Goal: Transaction & Acquisition: Purchase product/service

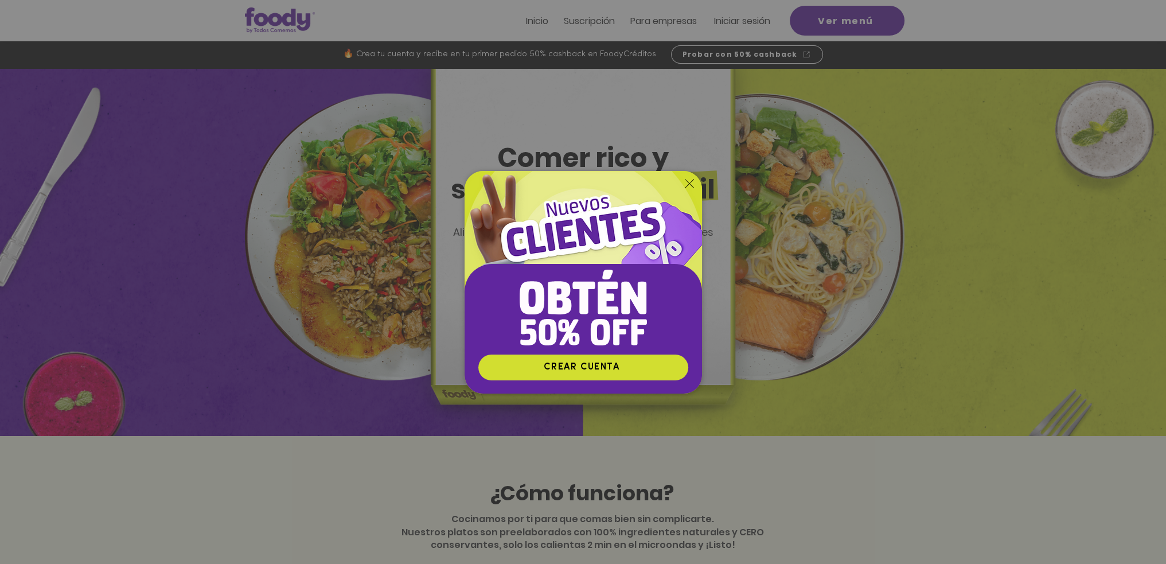
click at [683, 183] on img "Nuevos suscriptores 50% off" at bounding box center [583, 262] width 237 height 183
click at [685, 184] on icon "Volver al sitio" at bounding box center [689, 183] width 9 height 9
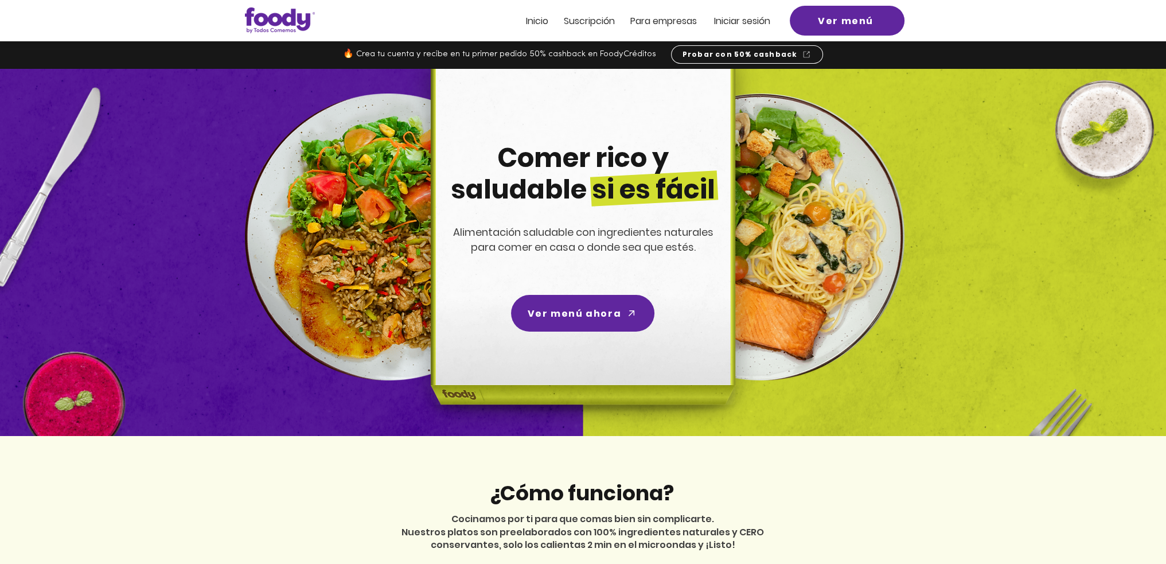
click at [759, 20] on span "Iniciar sesión" at bounding box center [742, 20] width 56 height 13
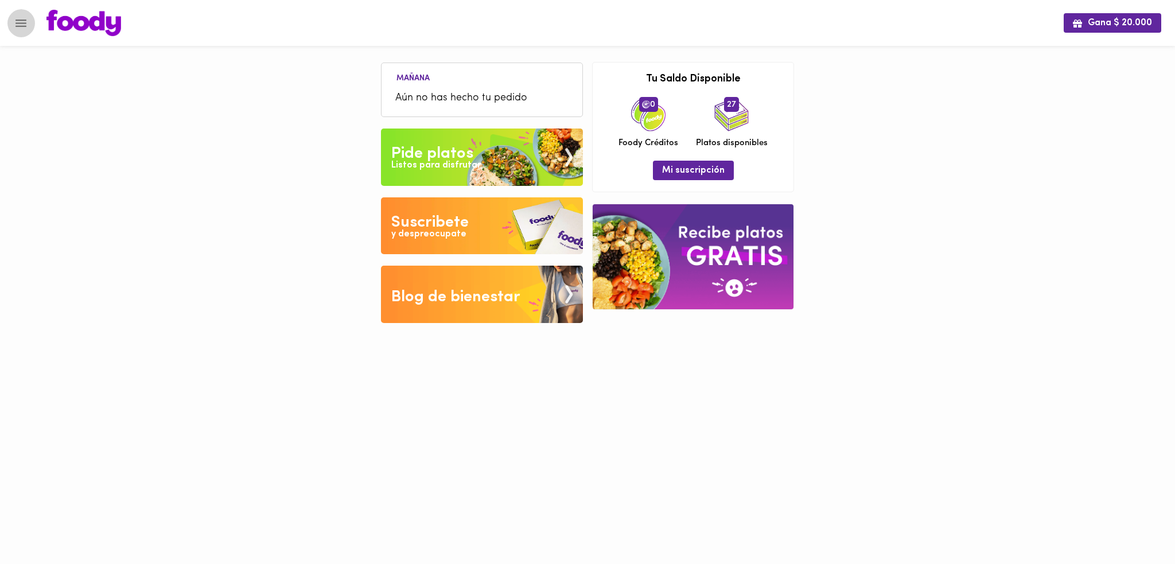
click at [19, 24] on icon "Menu" at bounding box center [21, 23] width 14 height 14
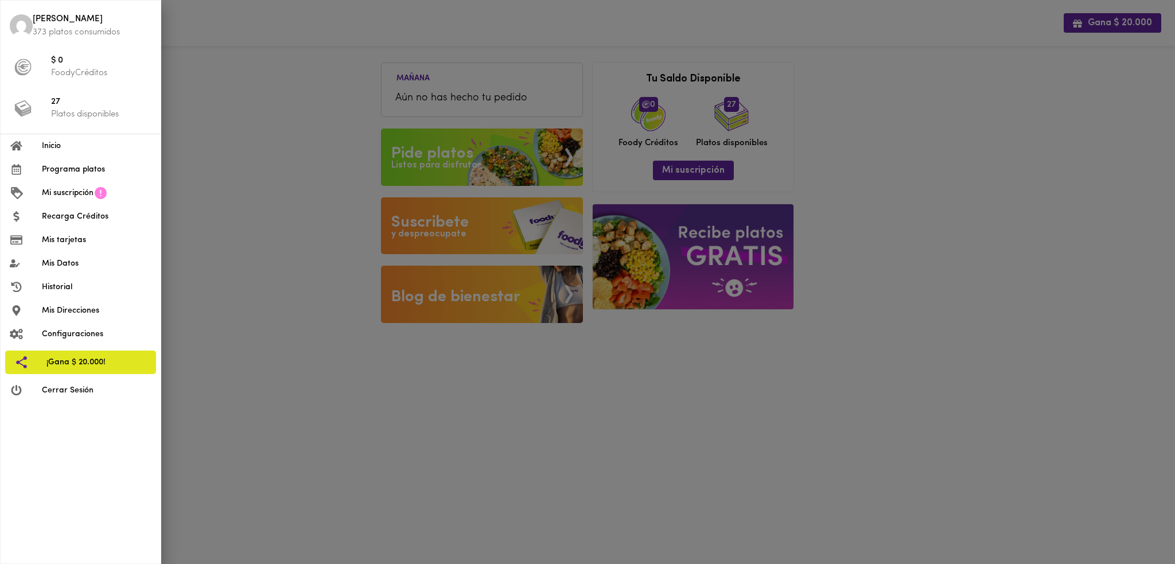
click at [67, 165] on span "Programa platos" at bounding box center [97, 169] width 110 height 12
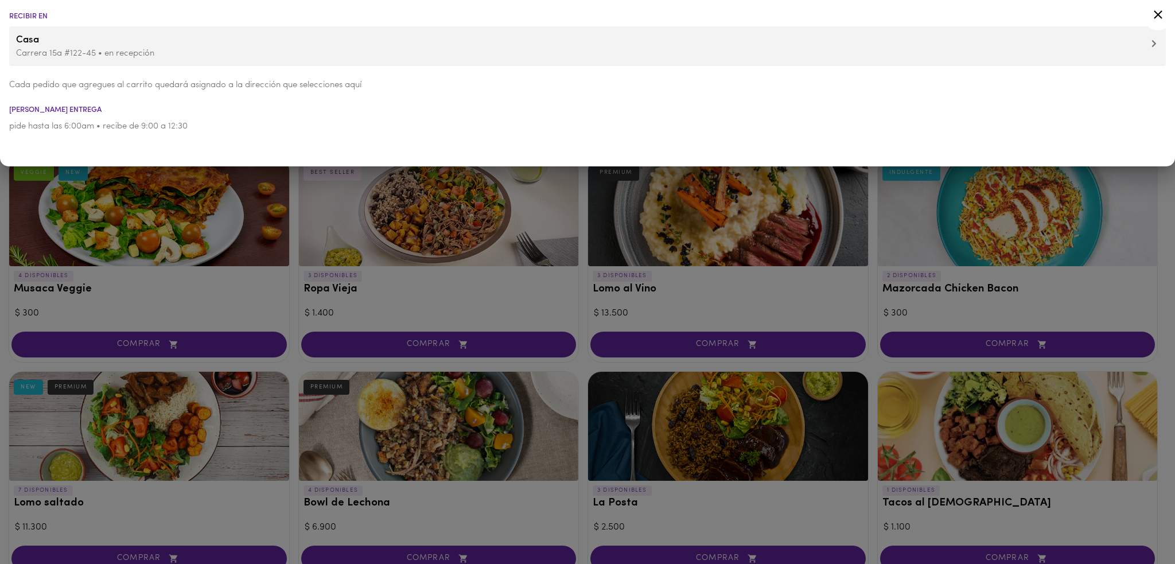
click at [1152, 17] on icon at bounding box center [1157, 14] width 14 height 14
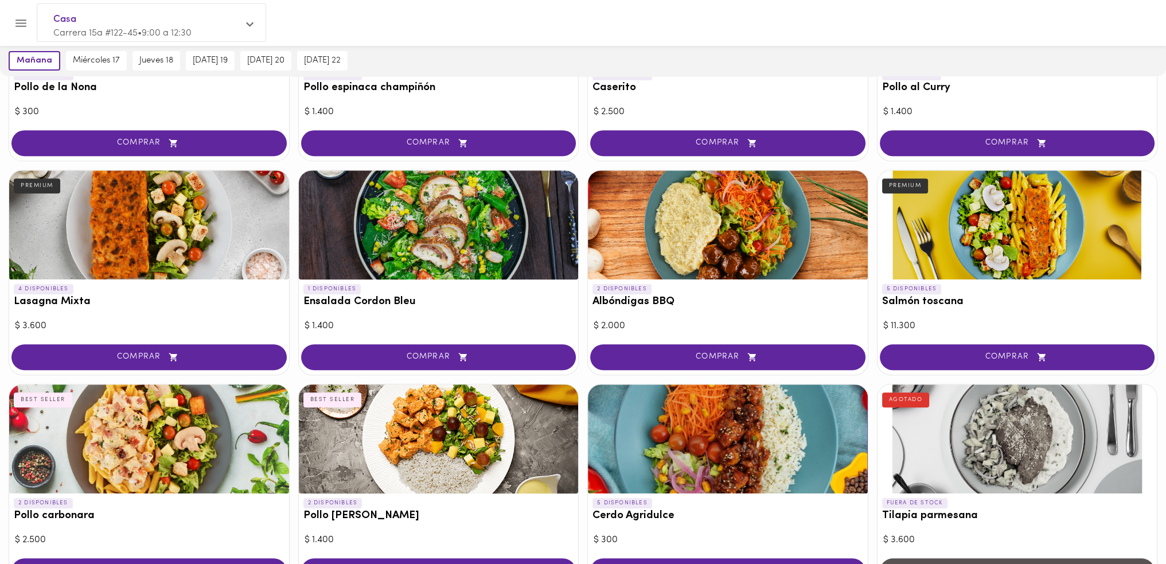
scroll to position [631, 0]
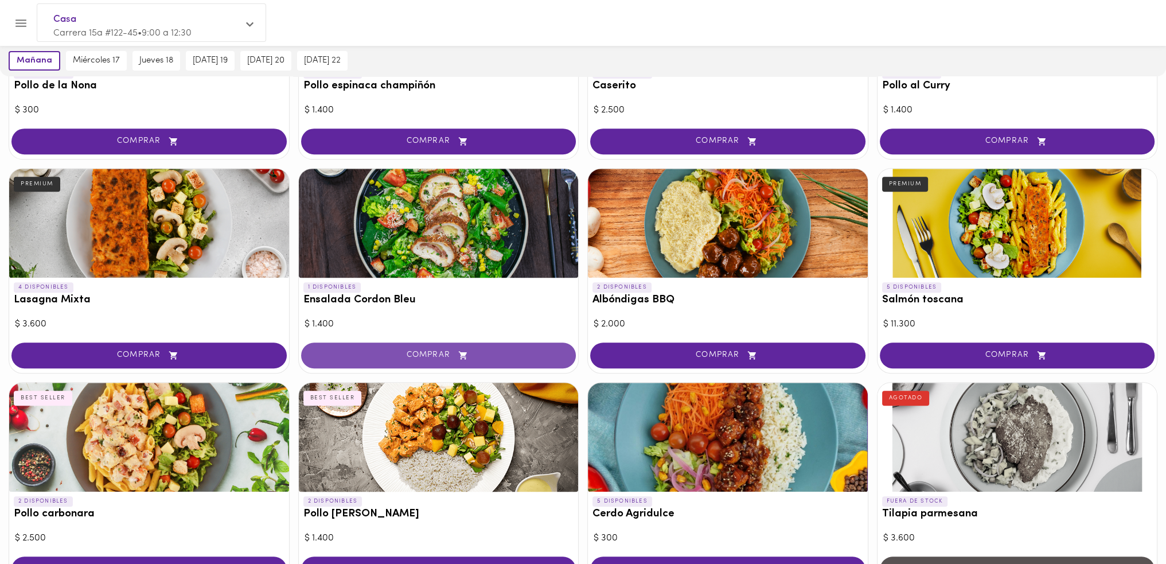
click at [450, 353] on span "COMPRAR" at bounding box center [438, 355] width 247 height 10
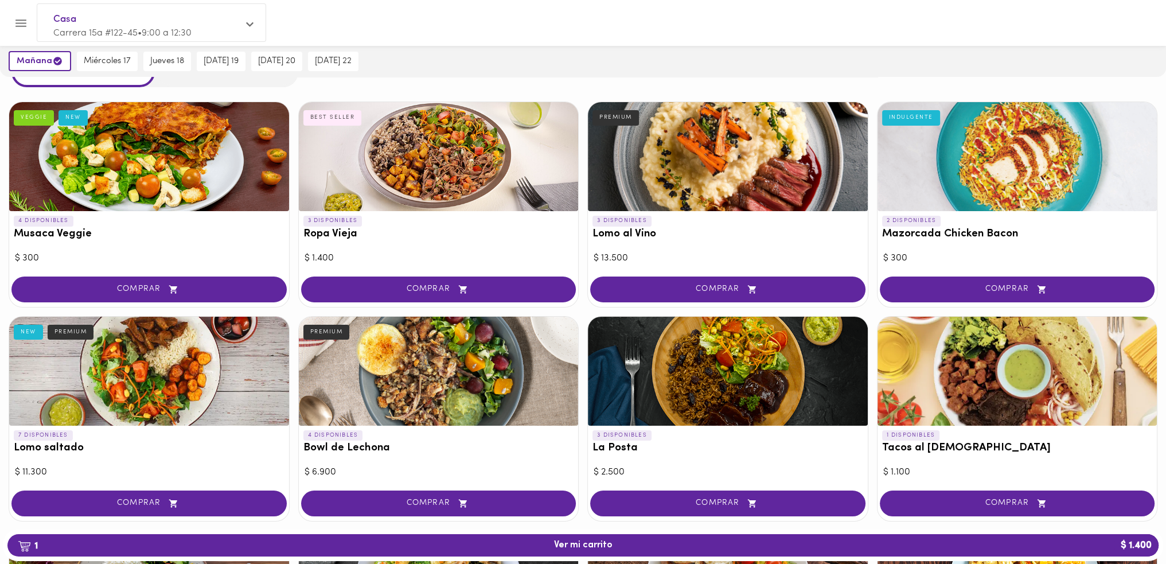
scroll to position [57, 0]
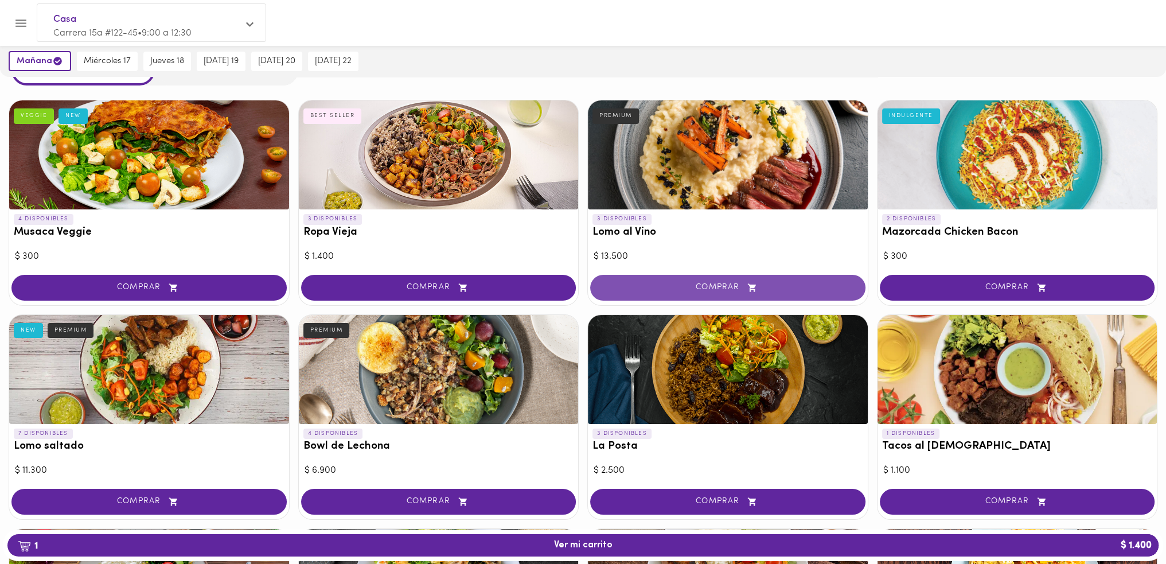
click at [686, 291] on span "COMPRAR" at bounding box center [727, 288] width 247 height 10
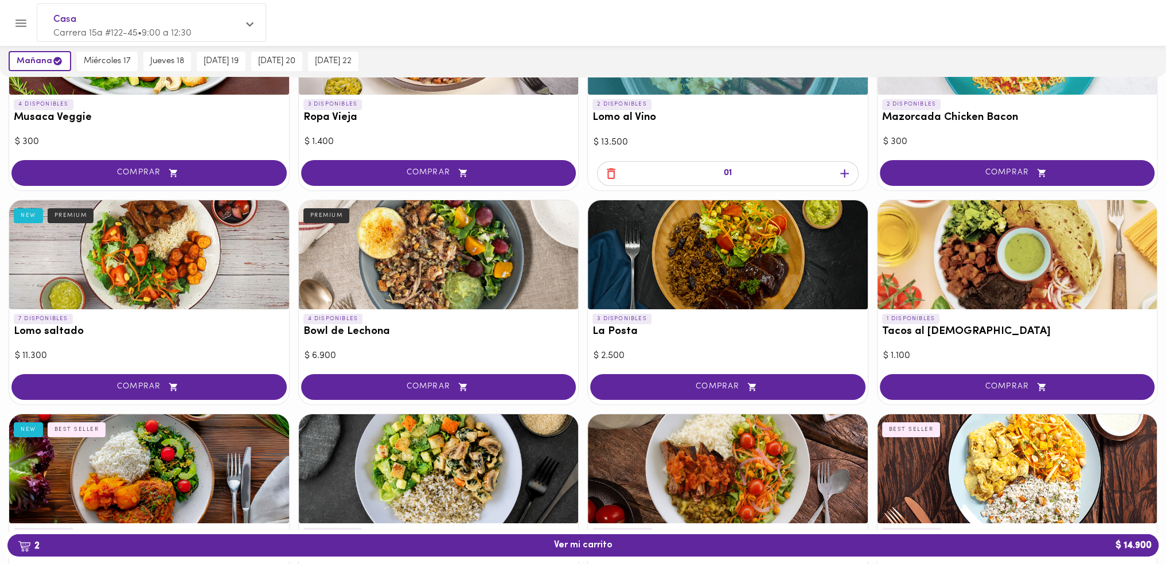
scroll to position [344, 0]
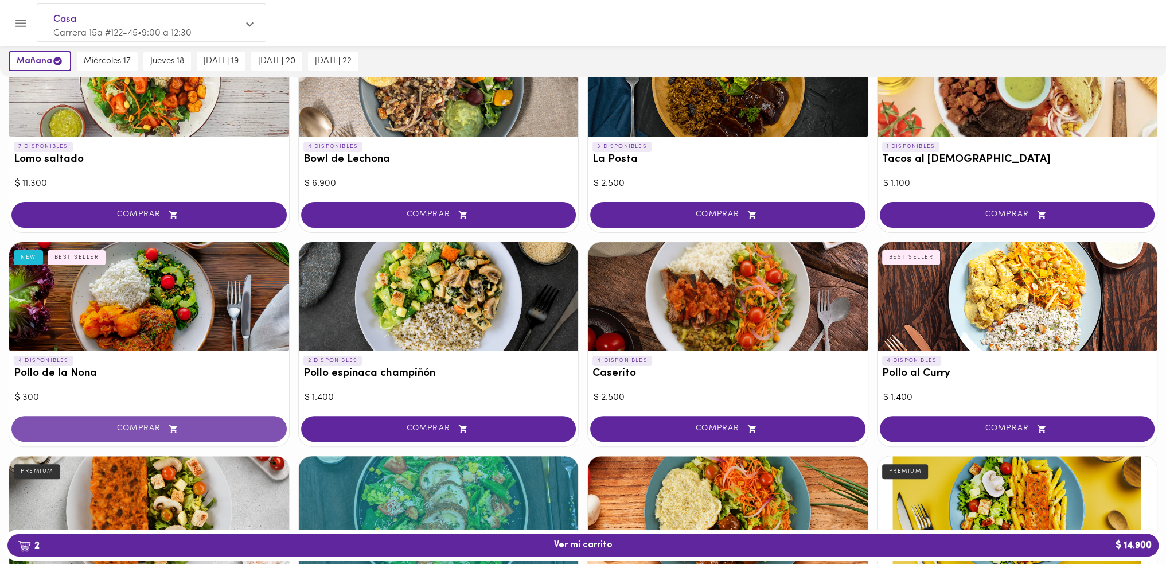
click at [150, 425] on span "COMPRAR" at bounding box center [149, 429] width 247 height 10
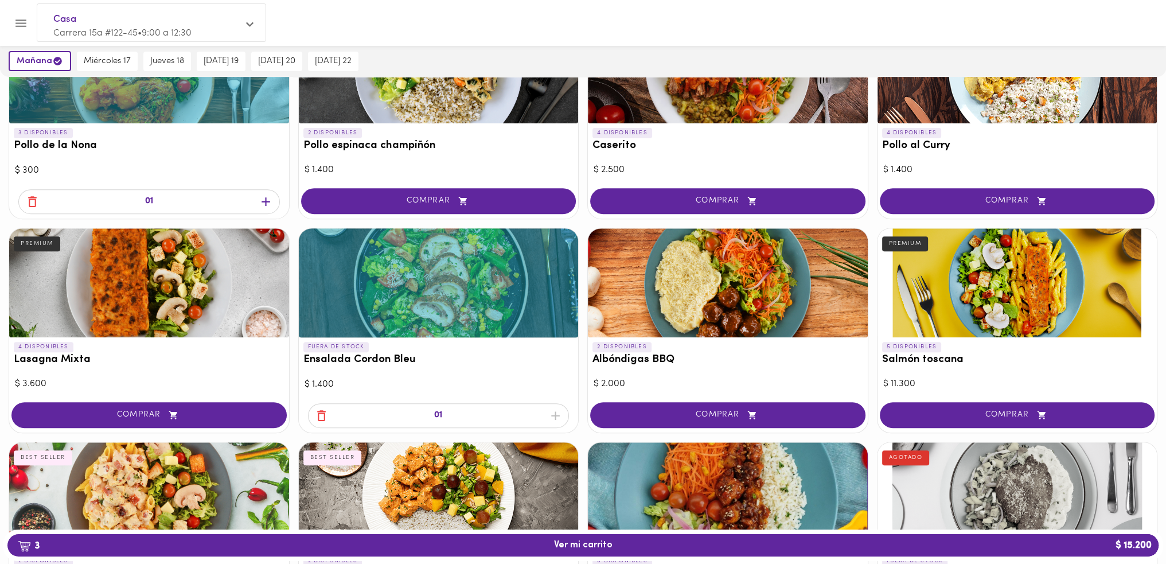
scroll to position [573, 0]
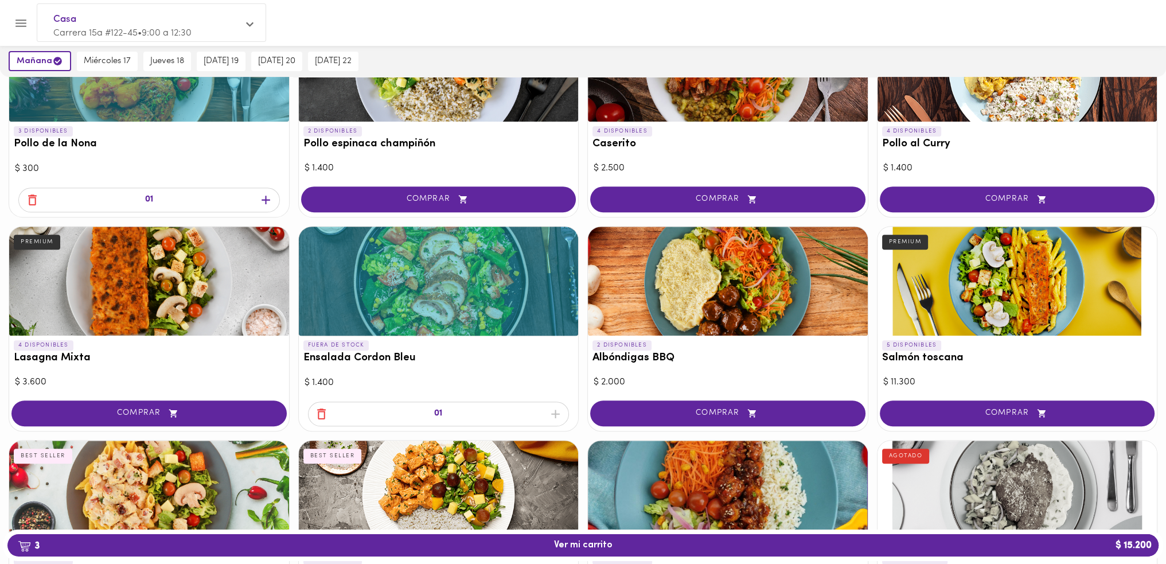
click at [548, 413] on div "01" at bounding box center [439, 413] width 262 height 25
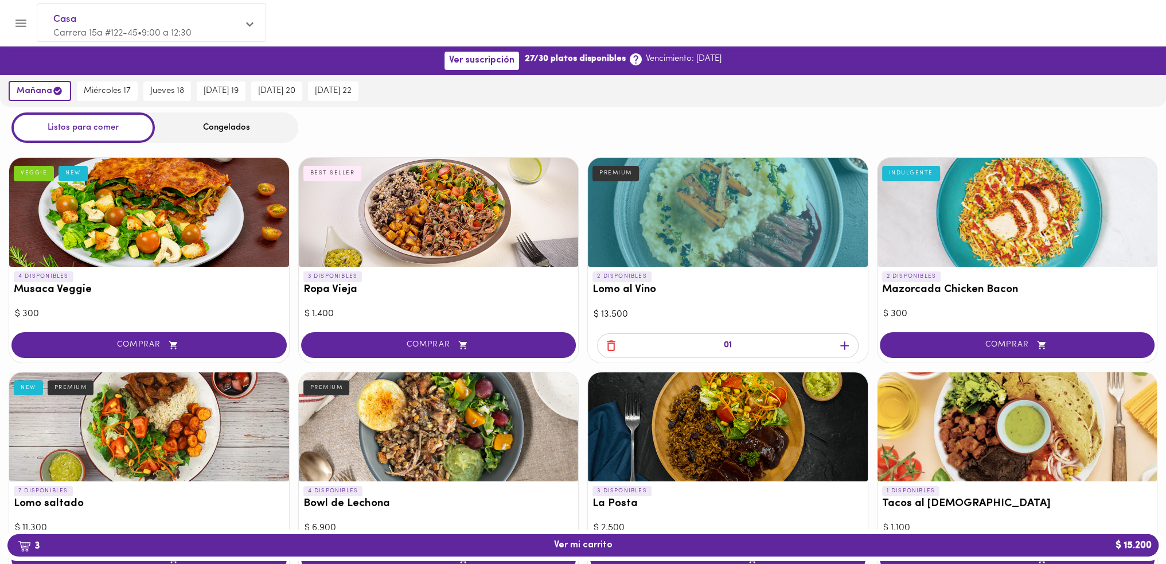
scroll to position [0, 0]
click at [206, 89] on span "[DATE] 19" at bounding box center [221, 91] width 35 height 10
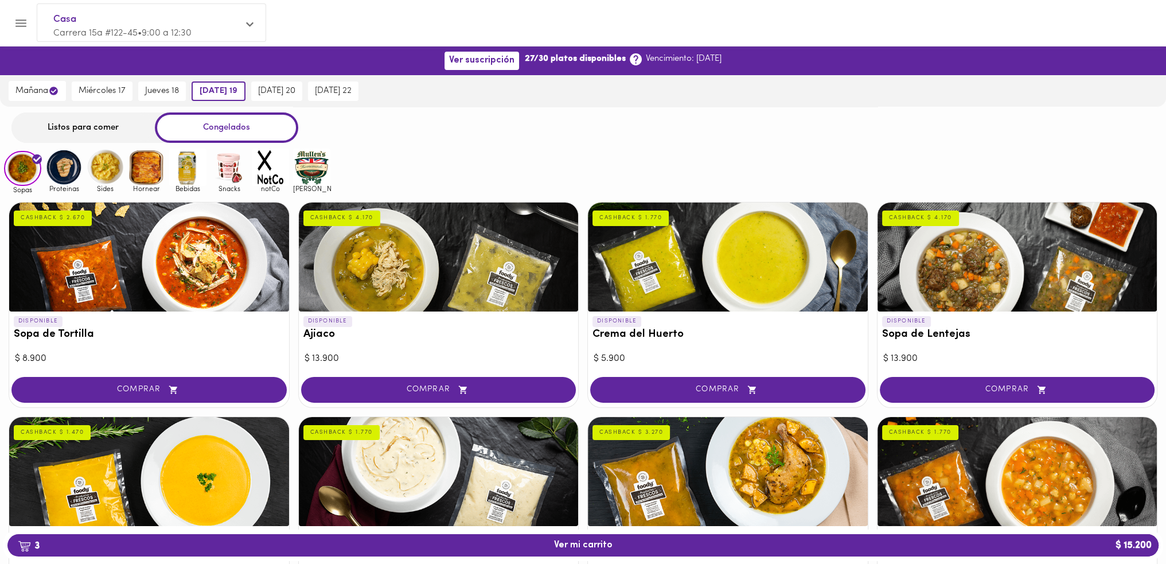
click at [103, 122] on div "Listos para comer" at bounding box center [82, 127] width 143 height 30
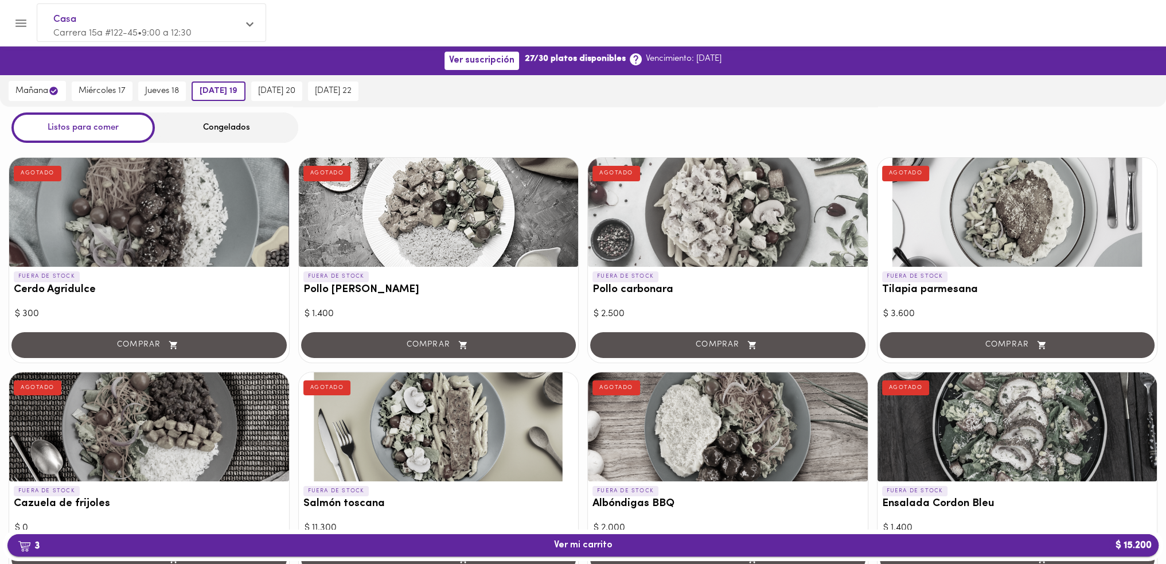
click at [615, 547] on span "3 Ver mi carrito $ 15.200" at bounding box center [583, 545] width 1133 height 11
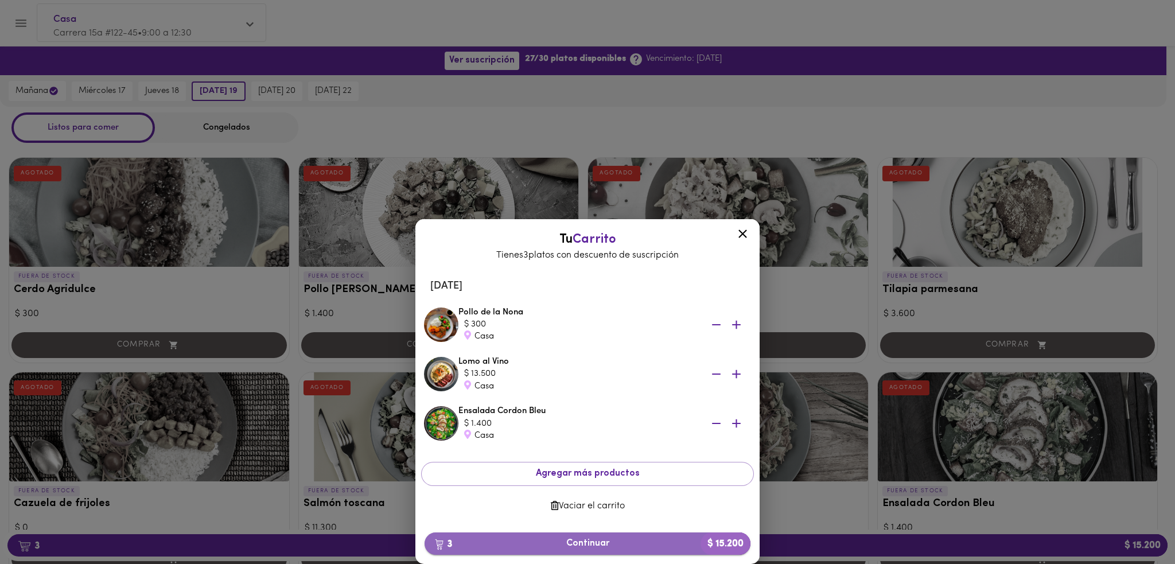
click at [589, 546] on span "3 Continuar $ 15.200" at bounding box center [587, 543] width 307 height 11
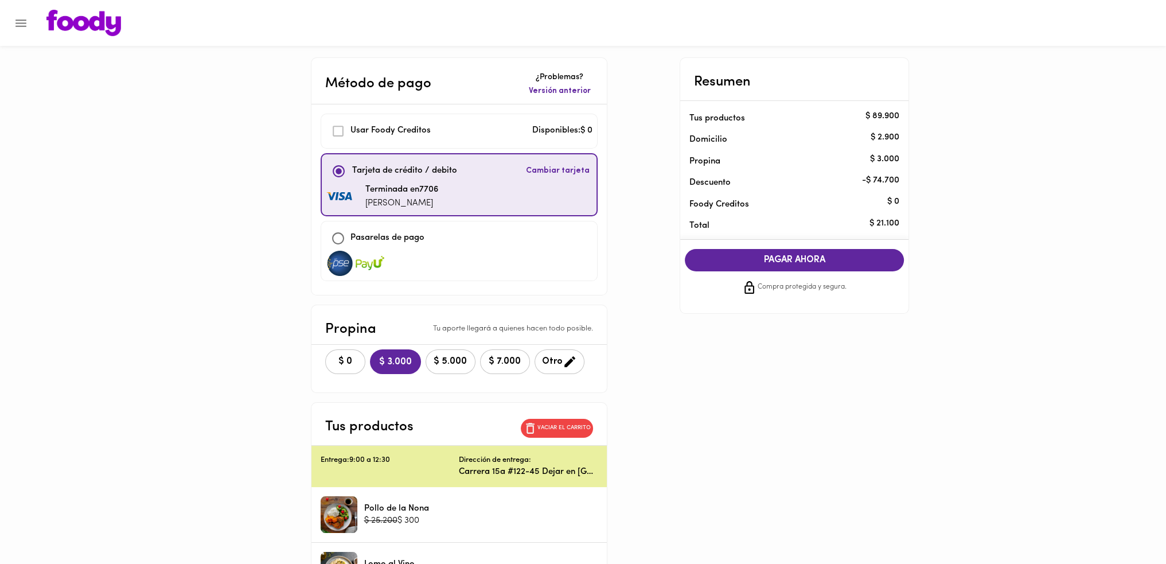
click at [350, 360] on span "$ 0" at bounding box center [345, 361] width 25 height 11
click at [861, 259] on span "PAGAR AHORA" at bounding box center [794, 260] width 196 height 11
